Goal: Task Accomplishment & Management: Use online tool/utility

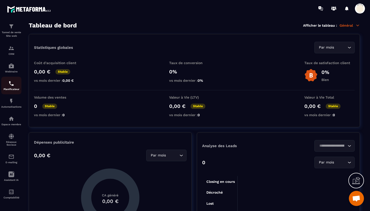
scroll to position [19, 0]
click at [12, 86] on img at bounding box center [11, 84] width 6 height 6
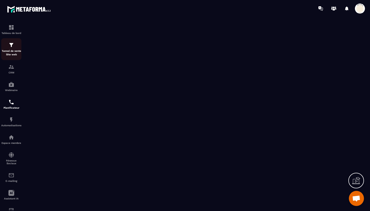
click at [9, 43] on img at bounding box center [11, 45] width 6 height 6
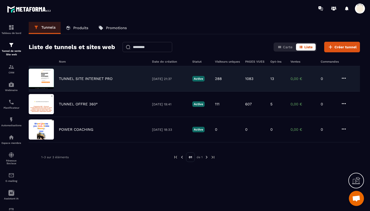
click at [88, 79] on p "TUNNEL SITE INTERNET PRO" at bounding box center [86, 79] width 54 height 5
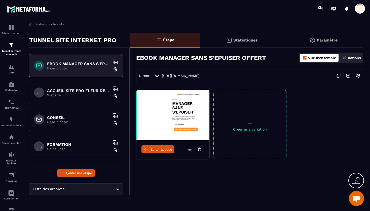
click at [158, 146] on link "Éditer la page" at bounding box center [157, 149] width 33 height 8
